Goal: Task Accomplishment & Management: Manage account settings

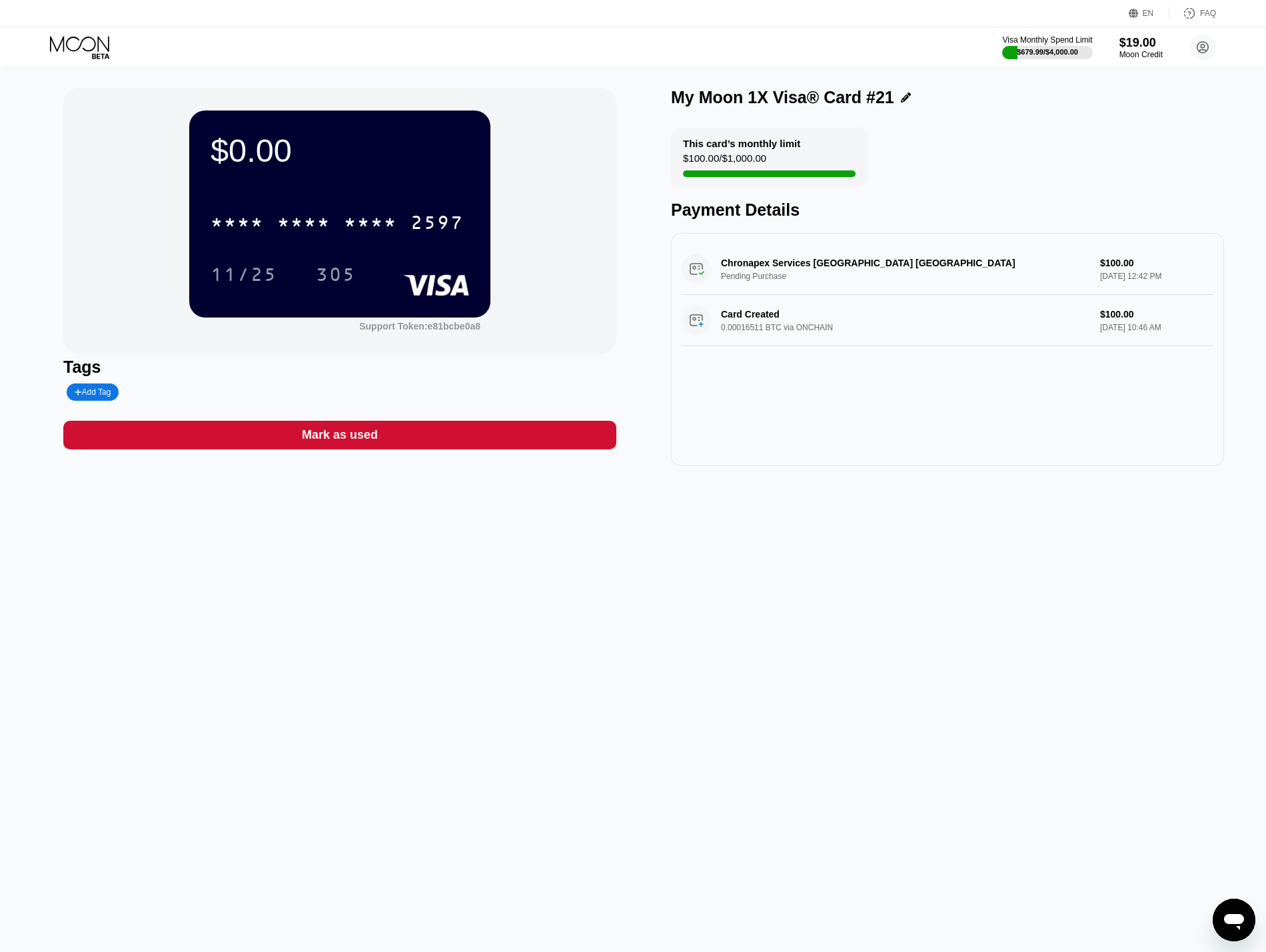
click at [403, 441] on div "Mark as used" at bounding box center [340, 434] width 553 height 29
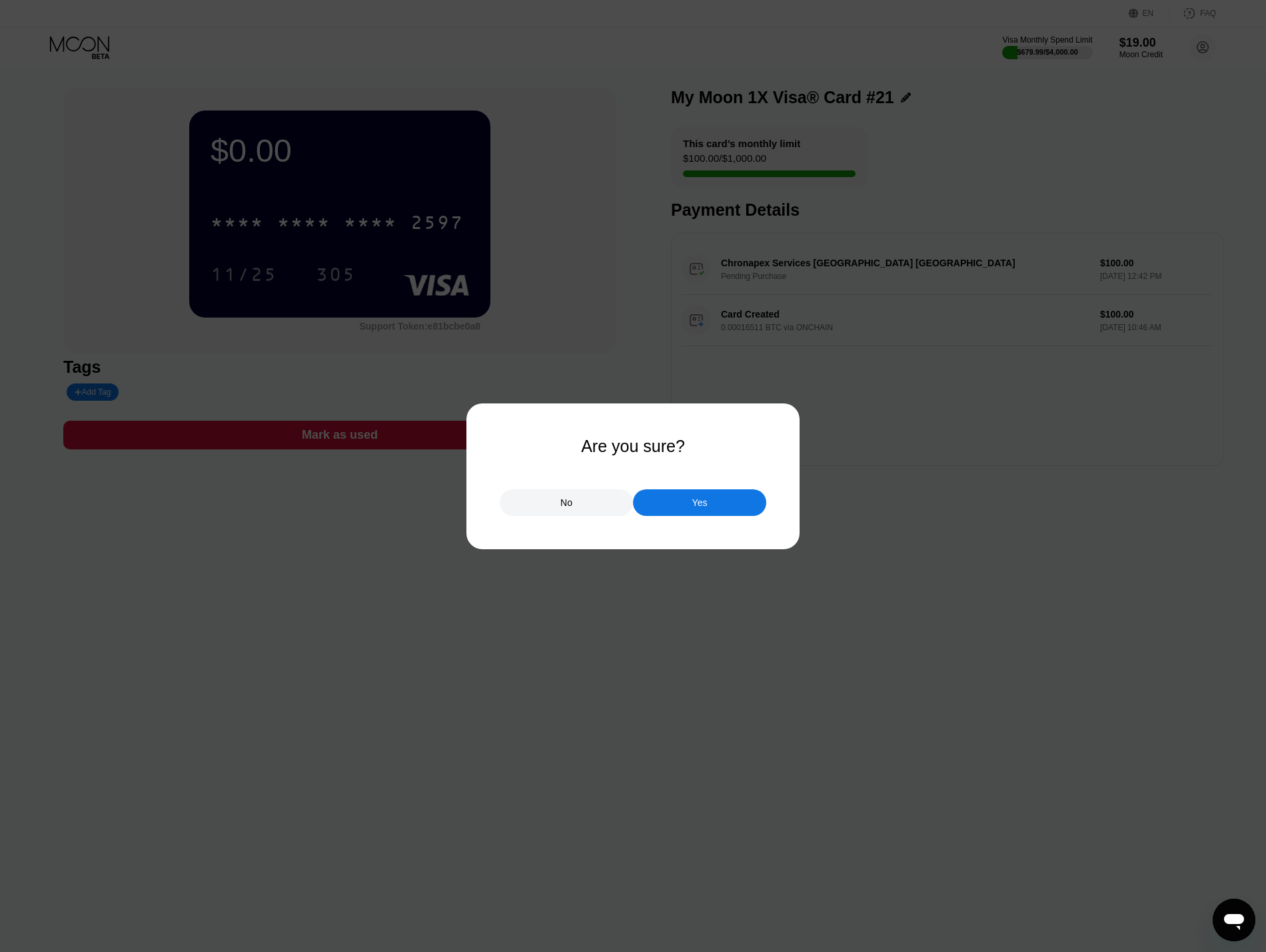
click at [675, 497] on div "Yes" at bounding box center [699, 503] width 134 height 26
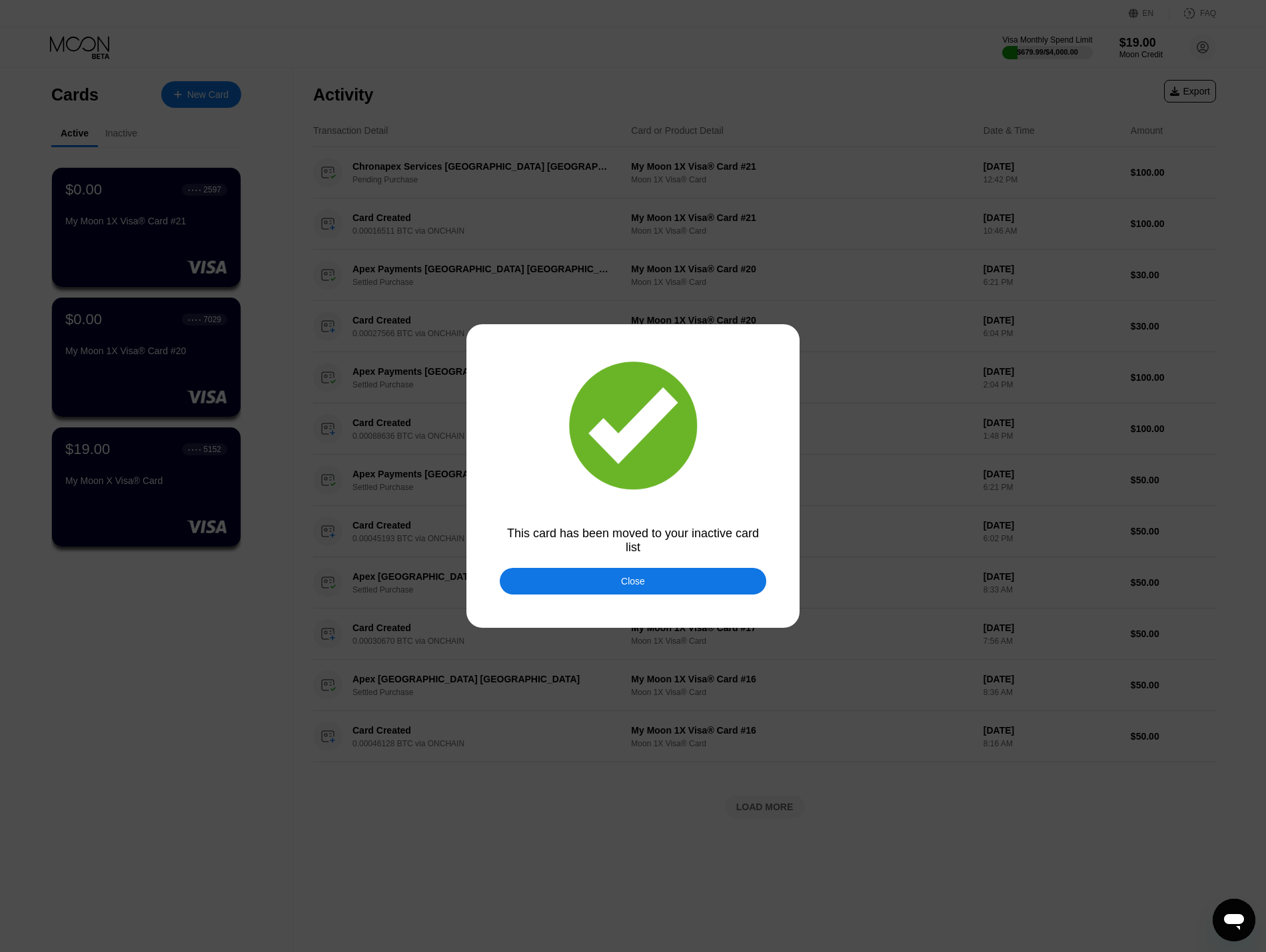
click at [643, 581] on div "Close" at bounding box center [633, 581] width 24 height 11
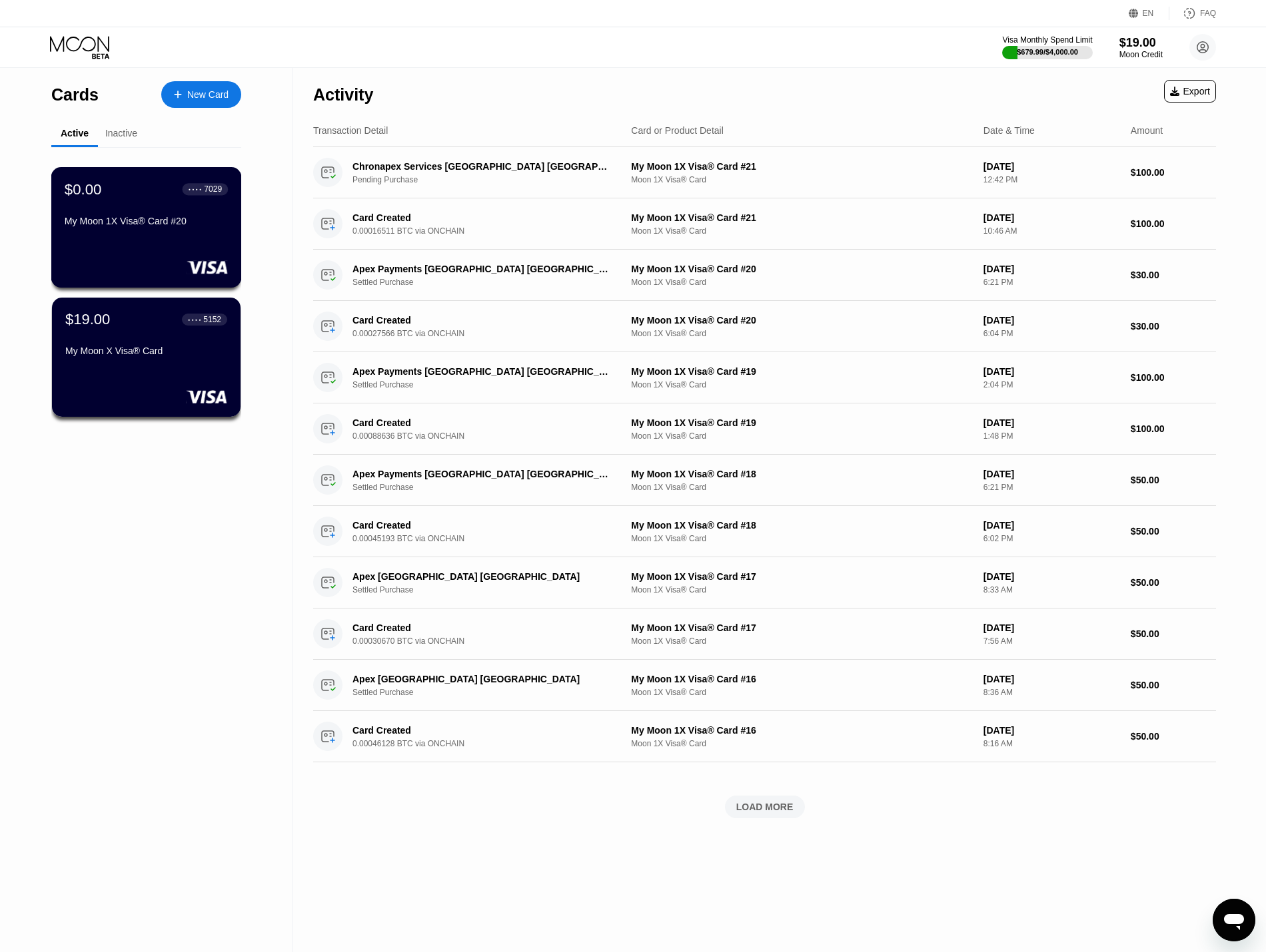
click at [143, 219] on div "$0.00 ● ● ● ● 7029 My Moon 1X Visa® Card #20" at bounding box center [146, 206] width 163 height 51
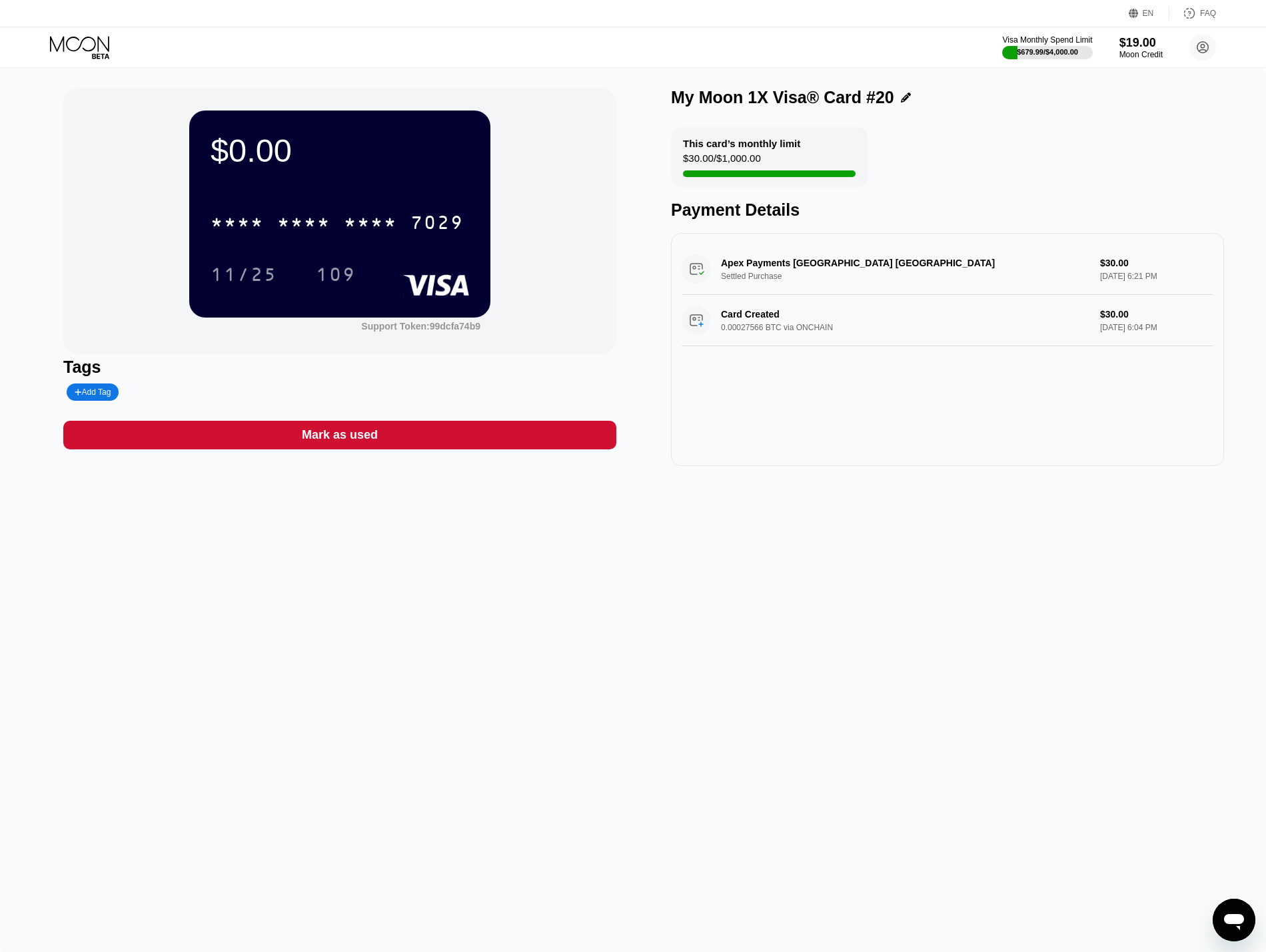
click at [357, 440] on div "Mark as used" at bounding box center [340, 435] width 76 height 16
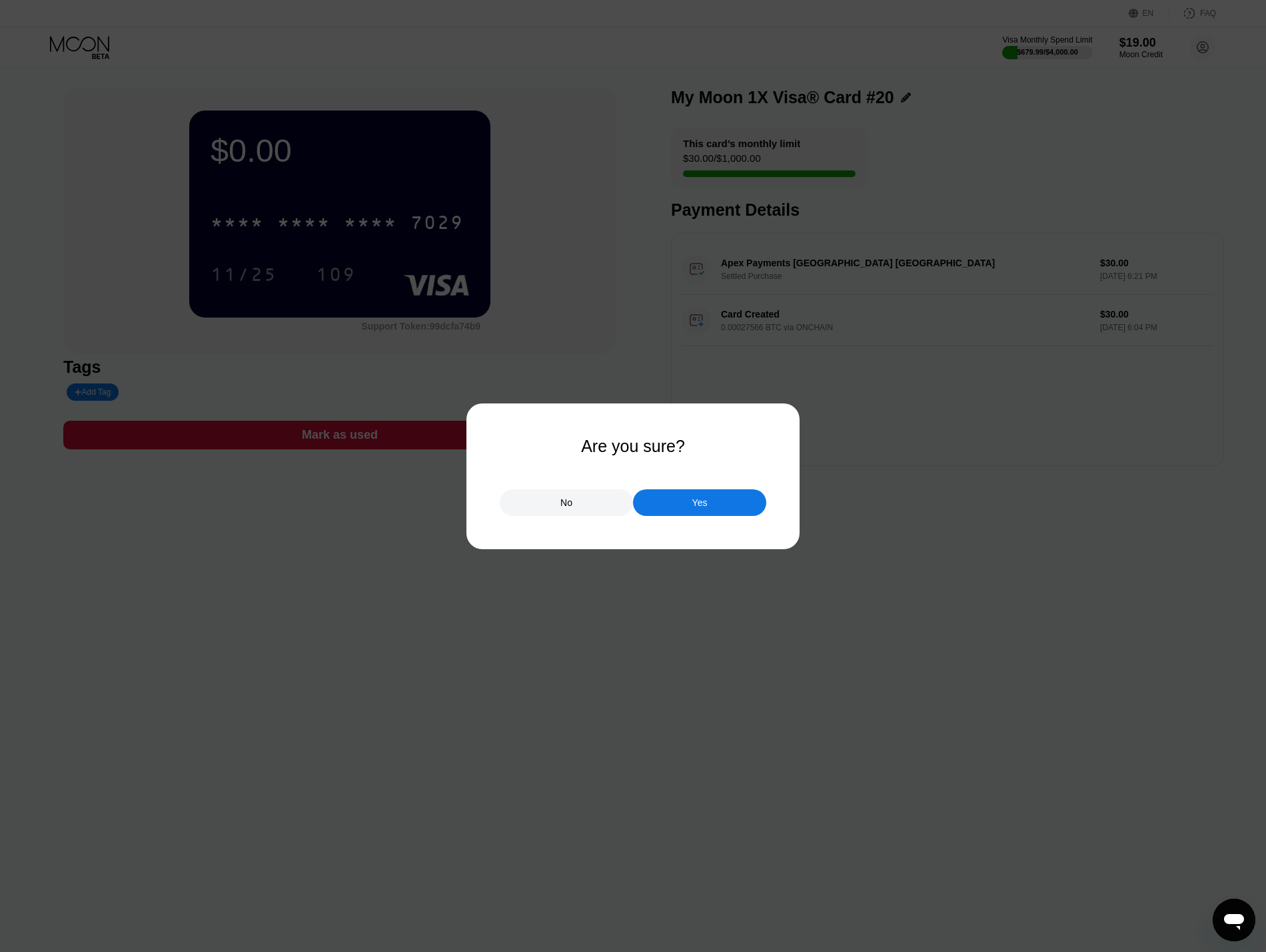
click at [672, 500] on div "Yes" at bounding box center [699, 503] width 134 height 26
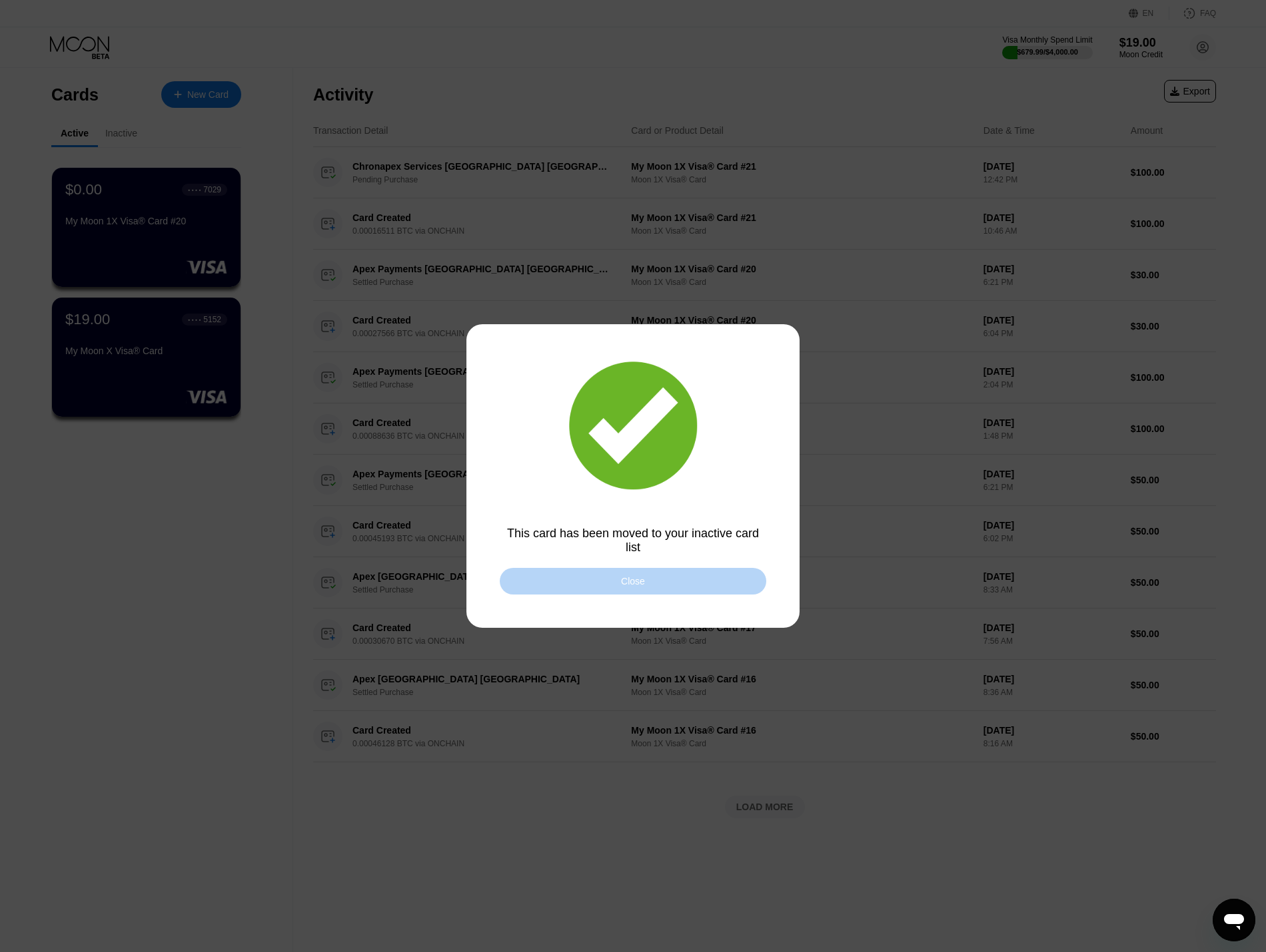
click at [713, 583] on div "Close" at bounding box center [633, 581] width 266 height 26
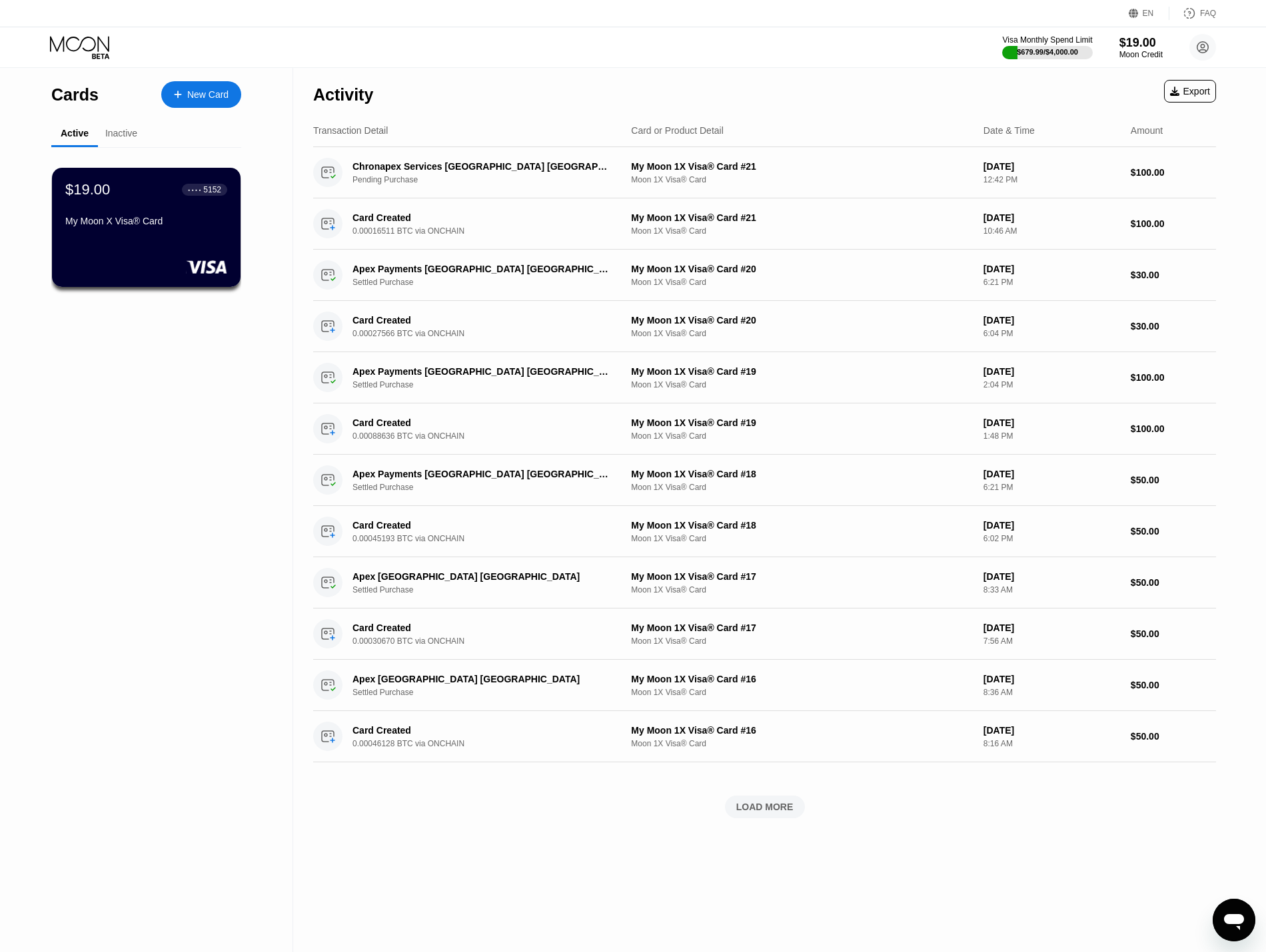
click at [635, 92] on div "Activity Export" at bounding box center [764, 92] width 903 height 47
